Goal: Find specific page/section: Find specific page/section

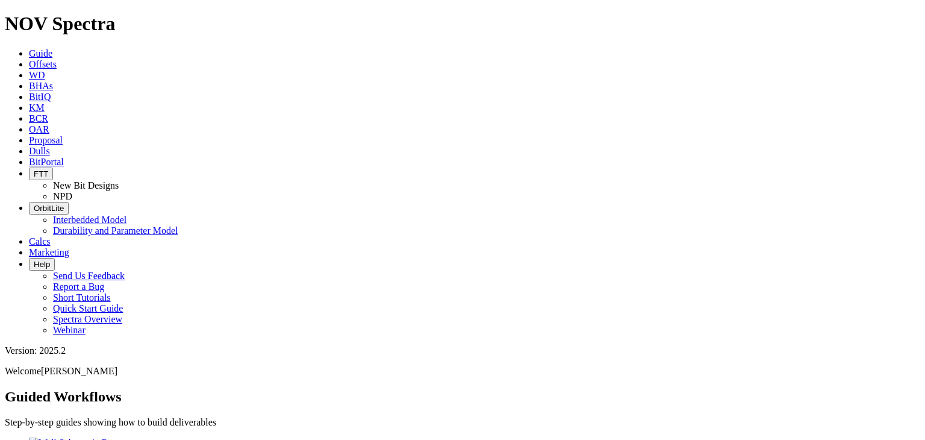
click at [50, 146] on span "Dulls" at bounding box center [39, 151] width 21 height 10
click at [111, 428] on input "text" at bounding box center [58, 434] width 107 height 13
paste input "A320814"
click at [119, 437] on icon "submit" at bounding box center [119, 437] width 0 height 0
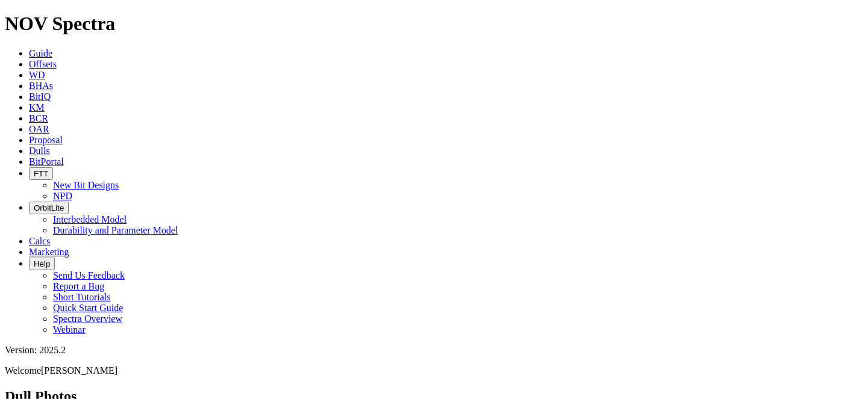
drag, startPoint x: 615, startPoint y: 56, endPoint x: 542, endPoint y: 55, distance: 72.9
paste input "15632"
type input "A315632"
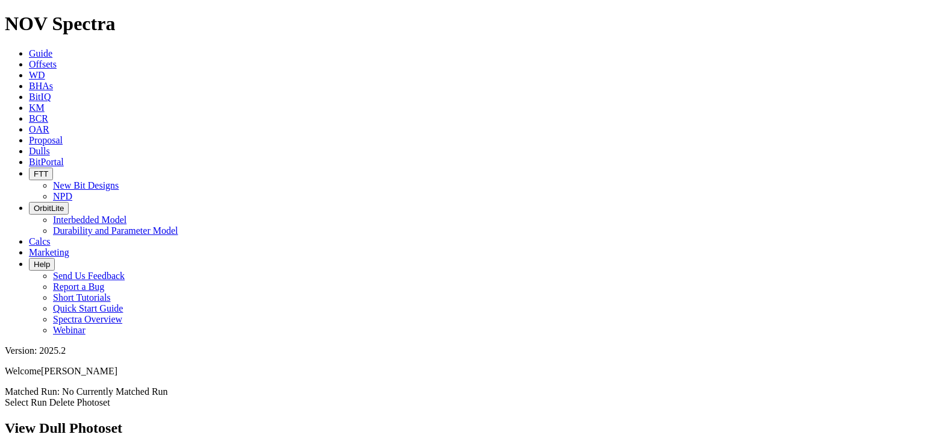
scroll to position [1445, 0]
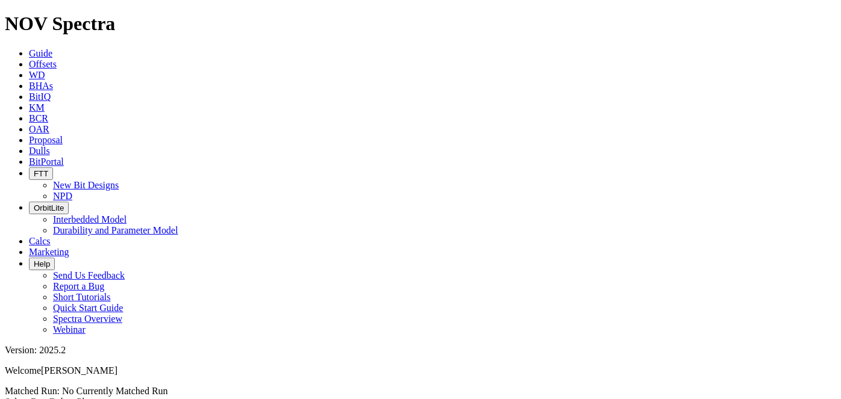
scroll to position [174, 0]
